Goal: Information Seeking & Learning: Learn about a topic

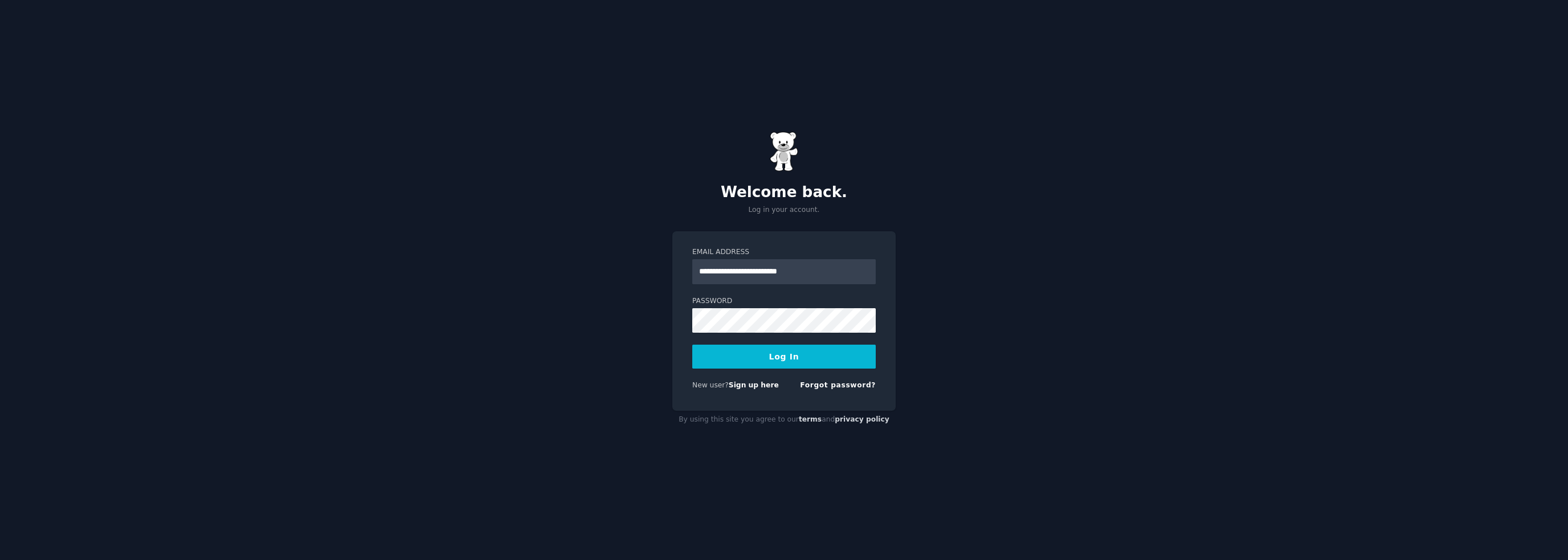
click at [758, 356] on button "Log In" at bounding box center [784, 356] width 184 height 24
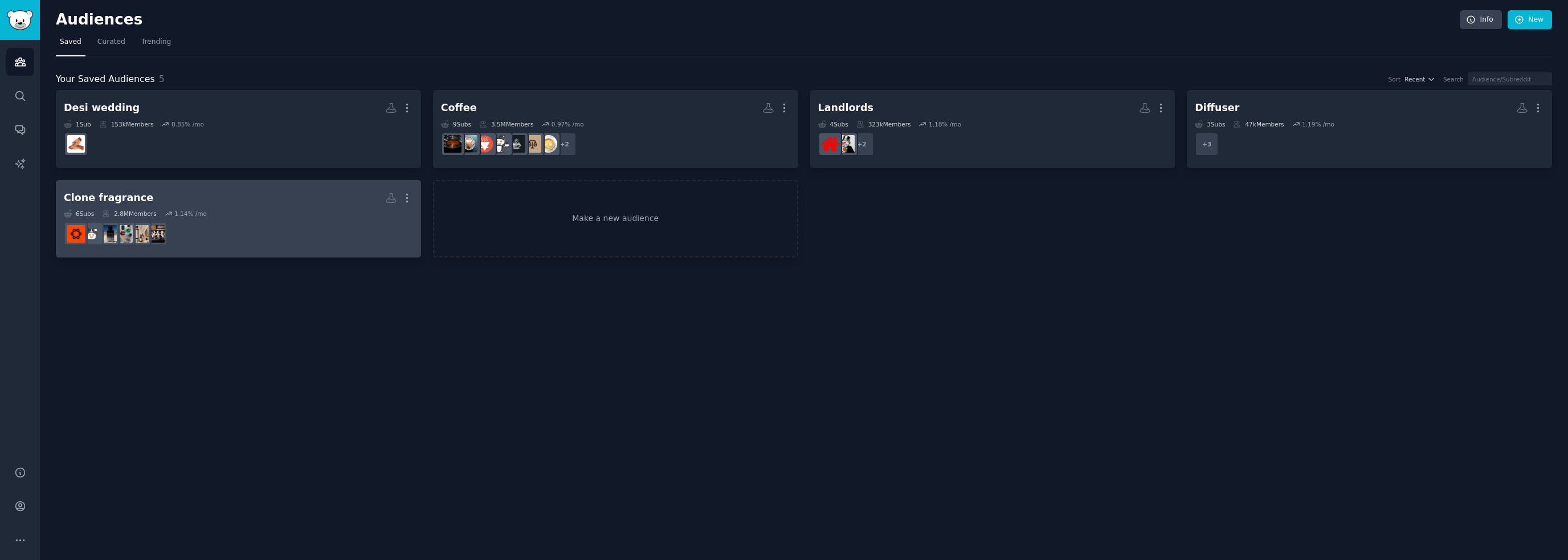
click at [301, 227] on dd at bounding box center [239, 233] width 349 height 32
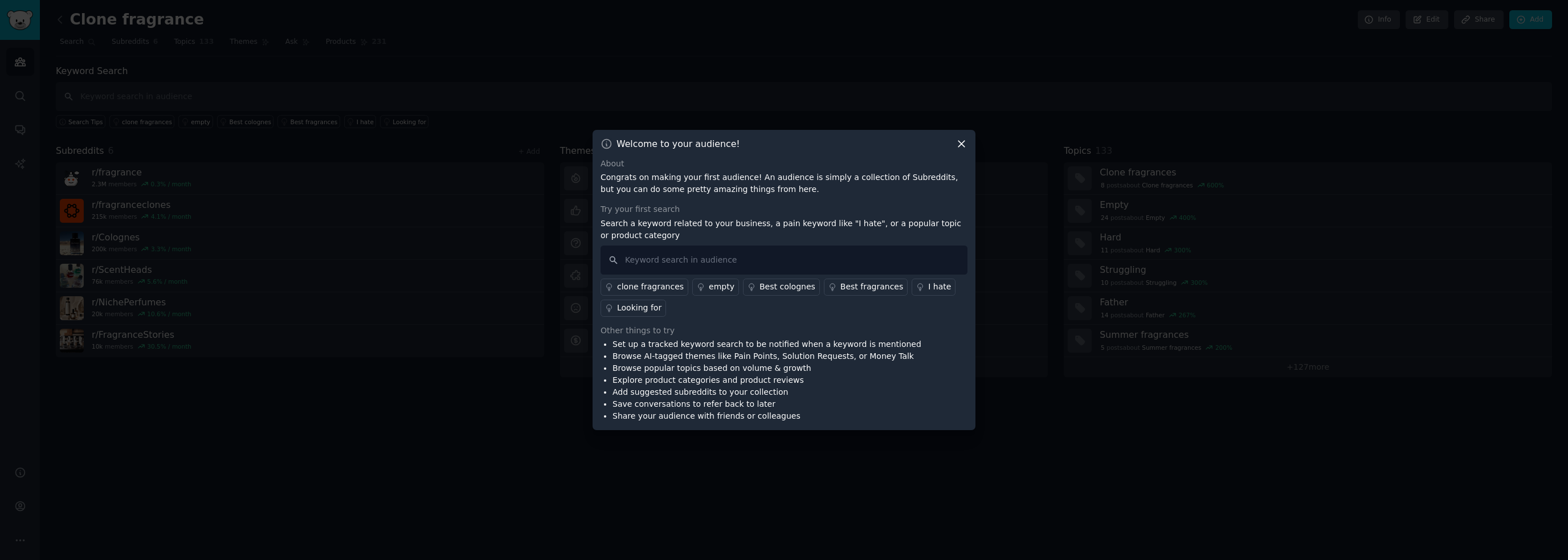
click at [962, 146] on icon at bounding box center [961, 143] width 12 height 12
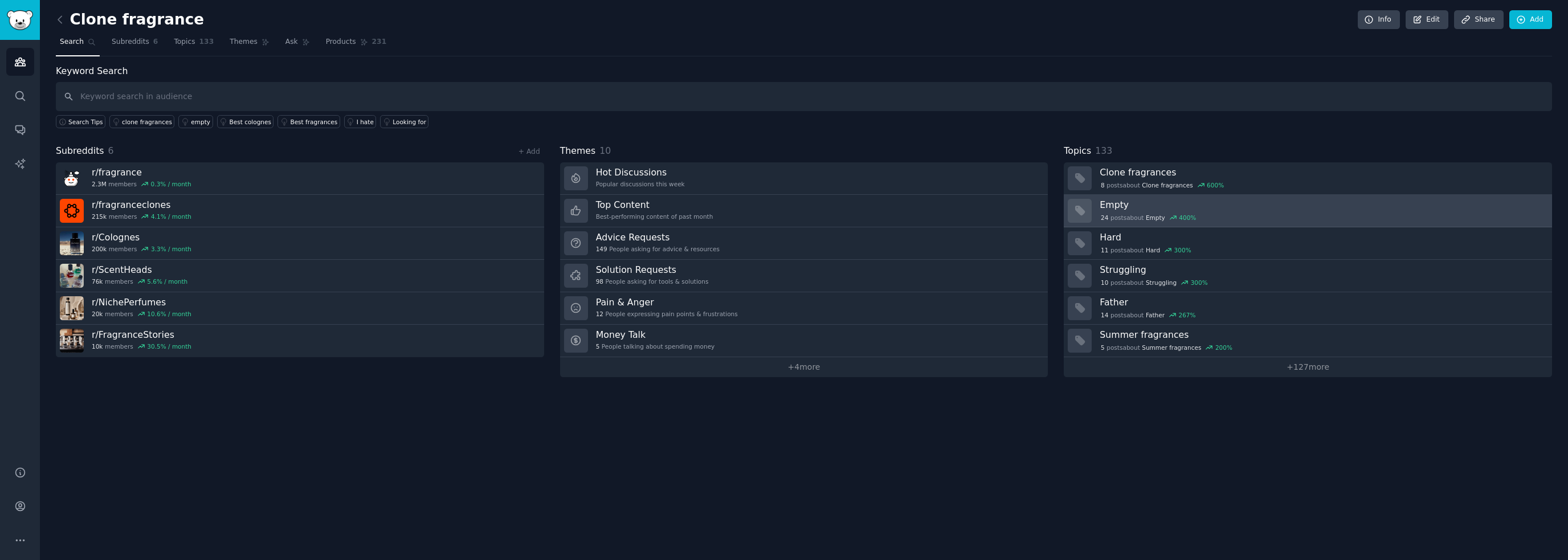
click at [1155, 211] on div "24 post s about Empty 400 %" at bounding box center [1322, 216] width 444 height 12
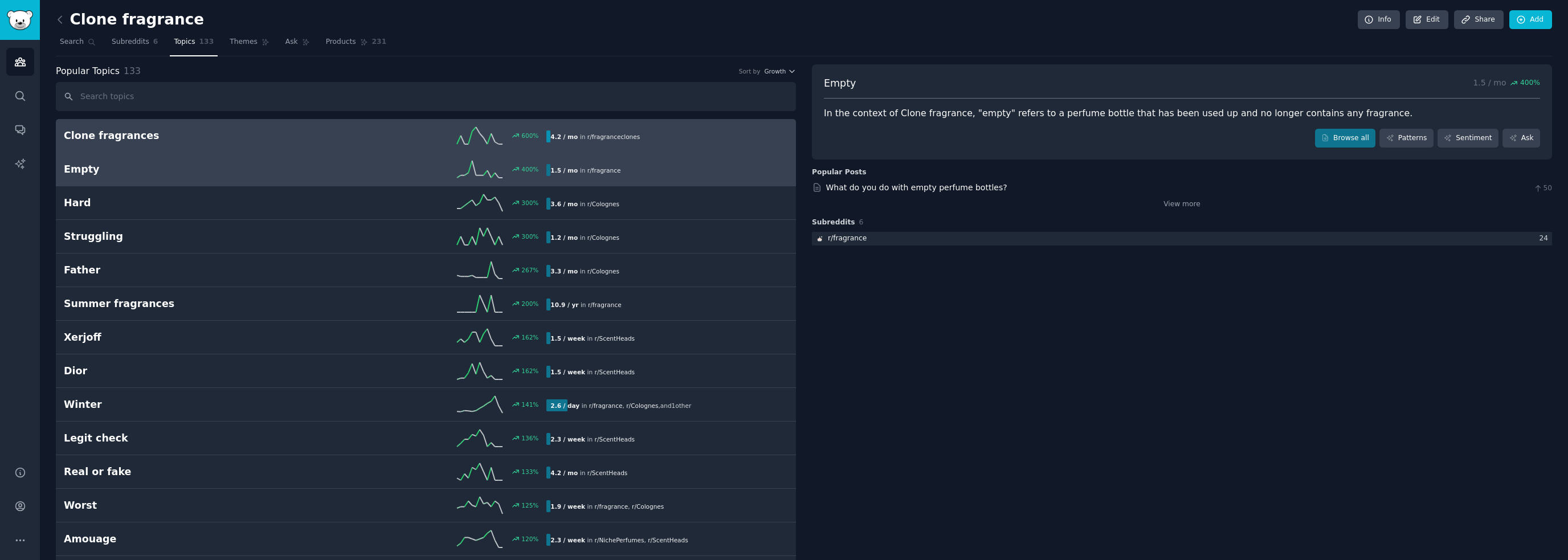
click at [128, 134] on h2 "Clone fragrances" at bounding box center [185, 136] width 242 height 14
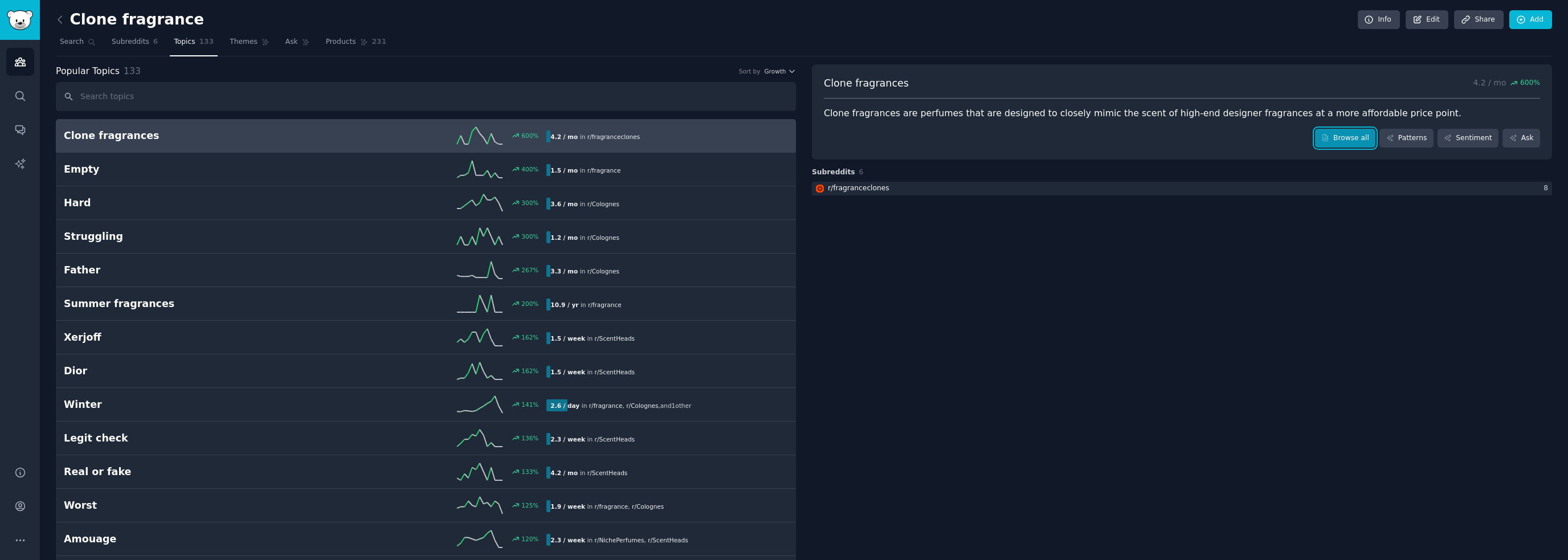
click at [1362, 138] on link "Browse all" at bounding box center [1345, 138] width 61 height 19
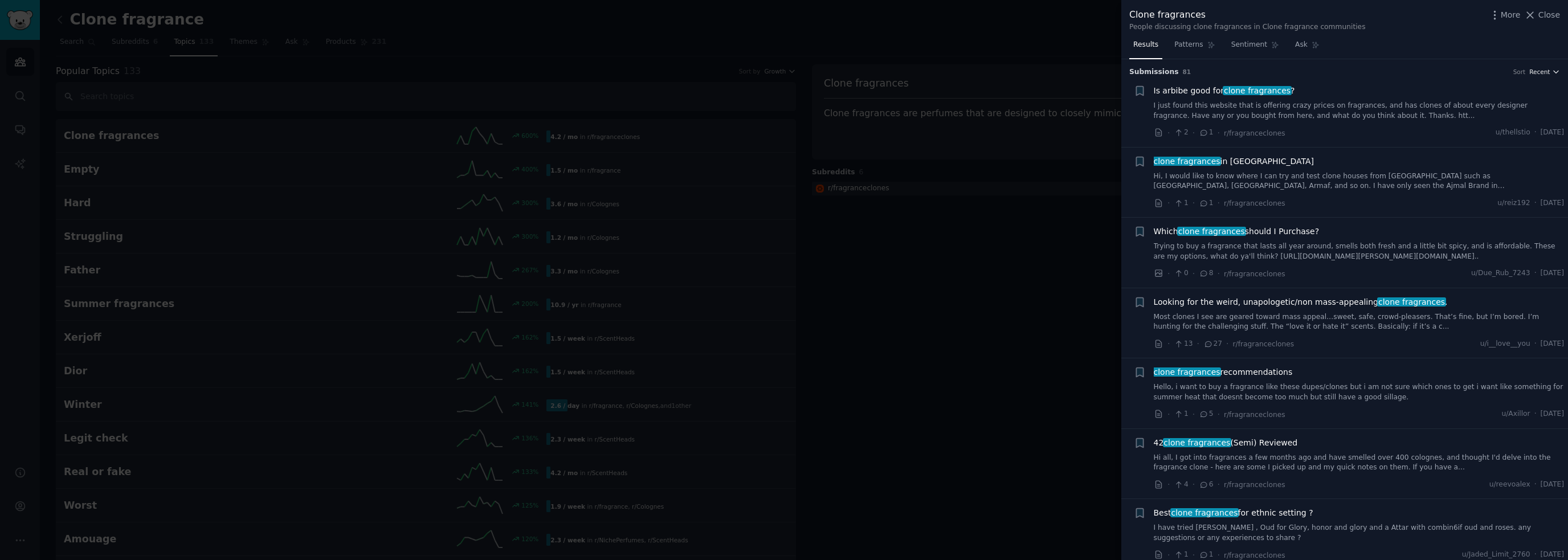
click at [1553, 70] on icon "button" at bounding box center [1556, 71] width 8 height 8
click at [1511, 118] on div "Upvotes" at bounding box center [1503, 114] width 106 height 20
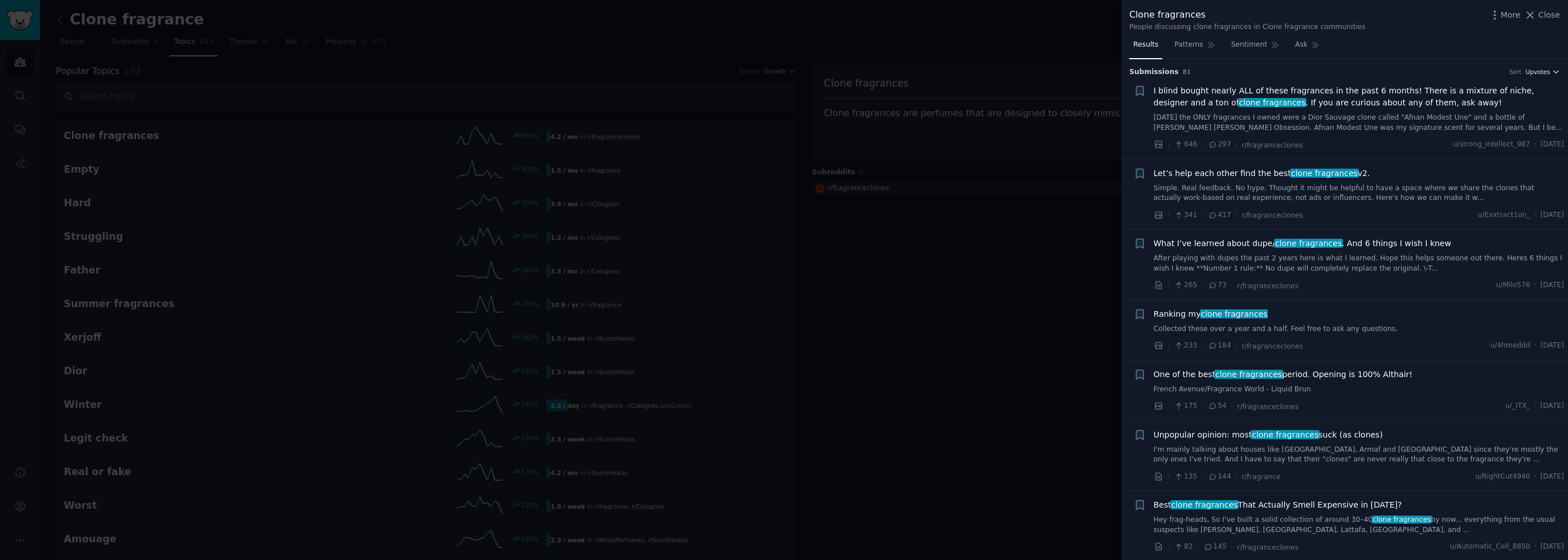
click at [1545, 71] on span "Upvotes" at bounding box center [1537, 71] width 24 height 8
click at [1494, 137] on p "Comments" at bounding box center [1489, 133] width 38 height 10
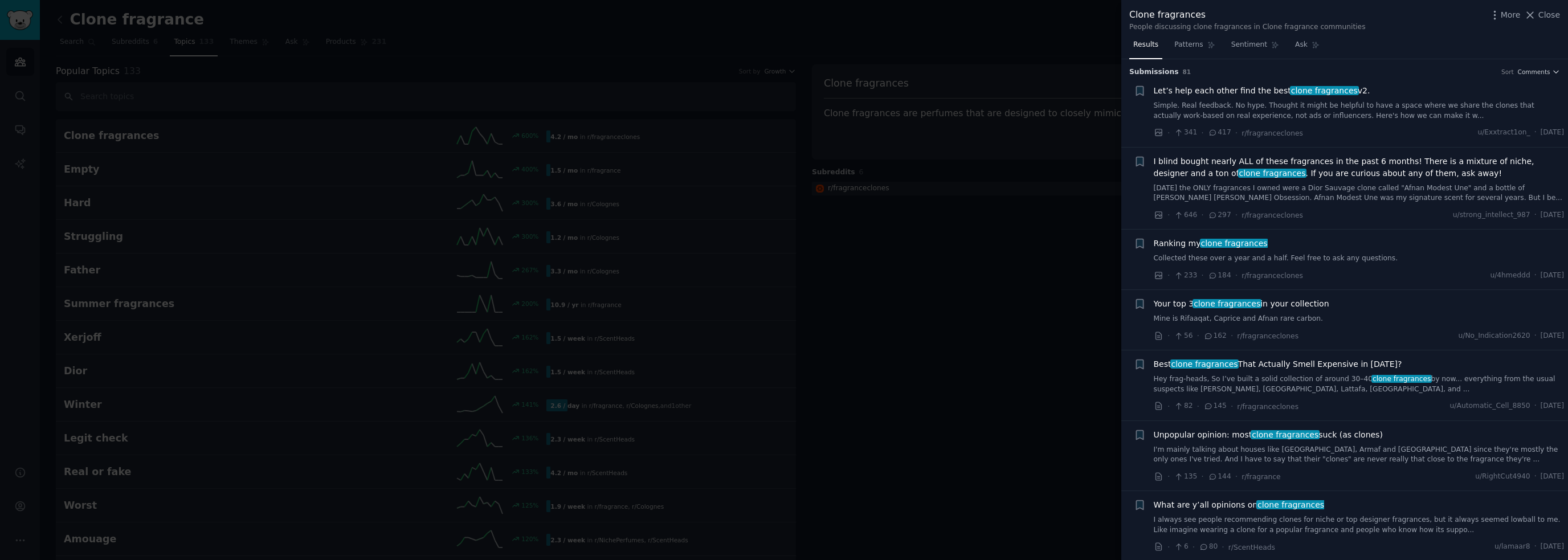
click at [217, 423] on div at bounding box center [784, 280] width 1568 height 560
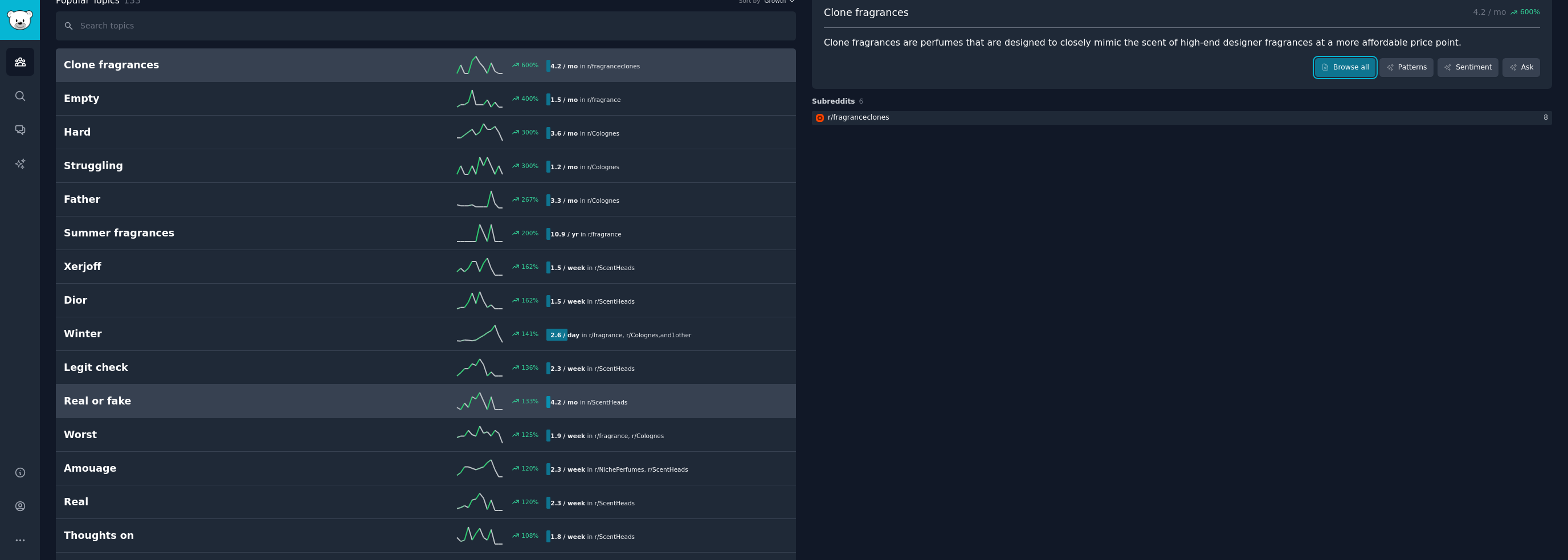
scroll to position [114, 0]
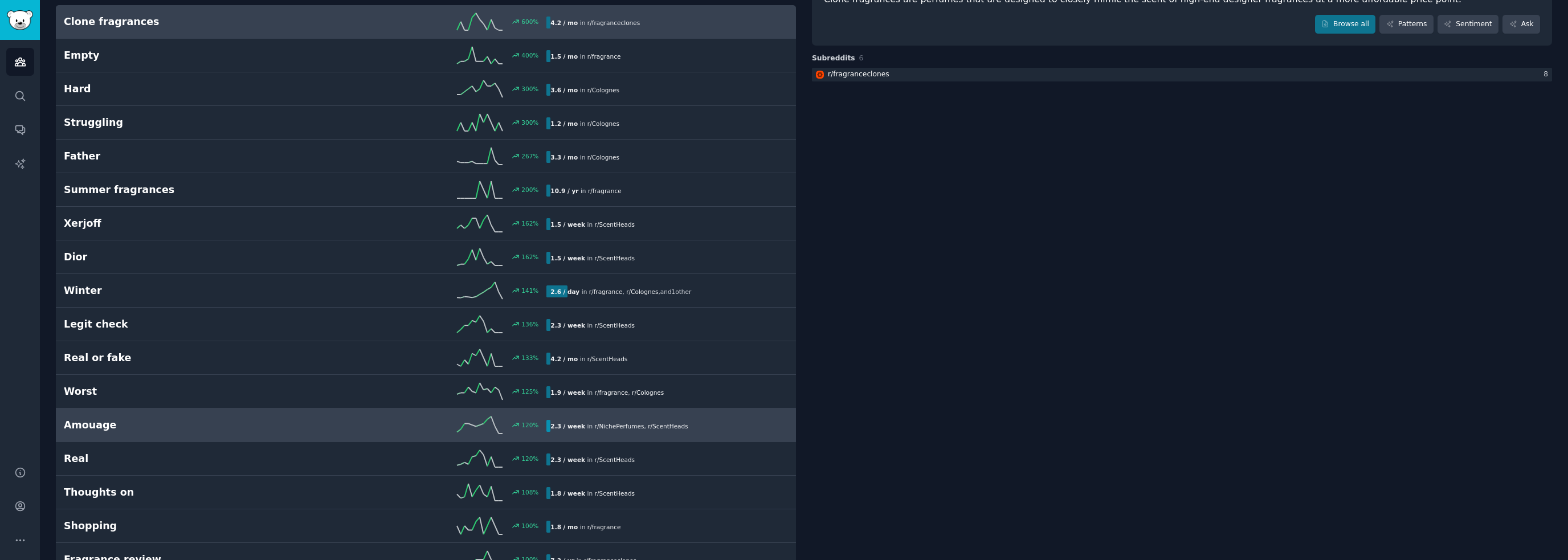
click at [249, 426] on h2 "Amouage" at bounding box center [185, 425] width 242 height 14
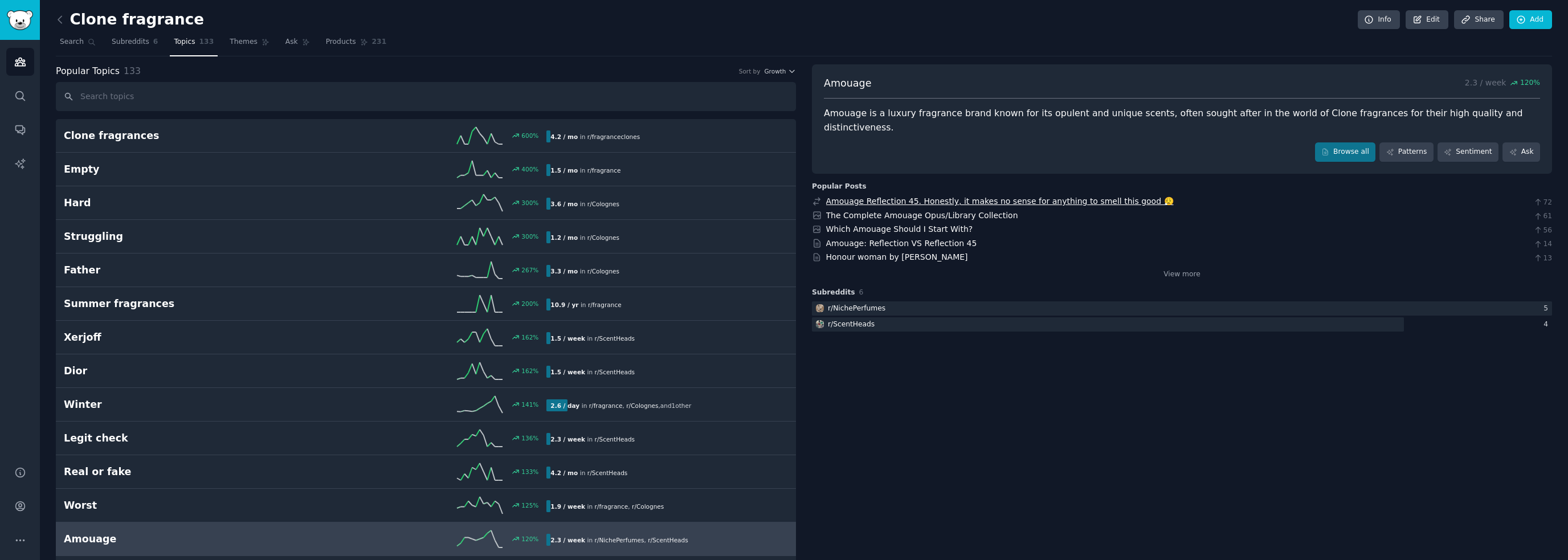
click at [1080, 196] on link "Amouage Reflection 45. Honestly, it makes no sense for anything to smell this g…" at bounding box center [1000, 201] width 347 height 9
